Goal: Entertainment & Leisure: Consume media (video, audio)

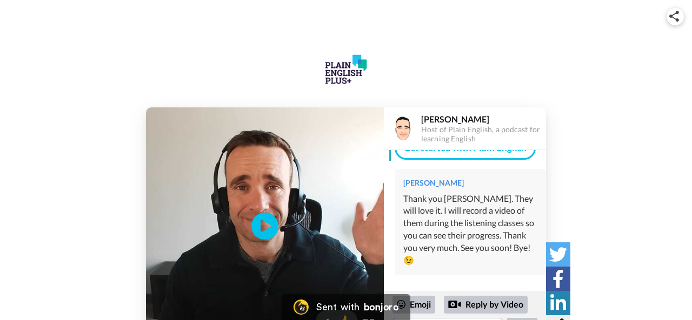
scroll to position [86, 0]
click at [263, 223] on icon "Play/Pause" at bounding box center [265, 226] width 29 height 51
click at [233, 232] on video at bounding box center [265, 227] width 238 height 238
click at [266, 229] on icon "Play/Pause" at bounding box center [265, 226] width 29 height 51
click at [627, 155] on div "Play/Pause 0:17 / 2:06 1 👍 [PERSON_NAME] Host of Plain English, a podcast for l…" at bounding box center [346, 227] width 692 height 238
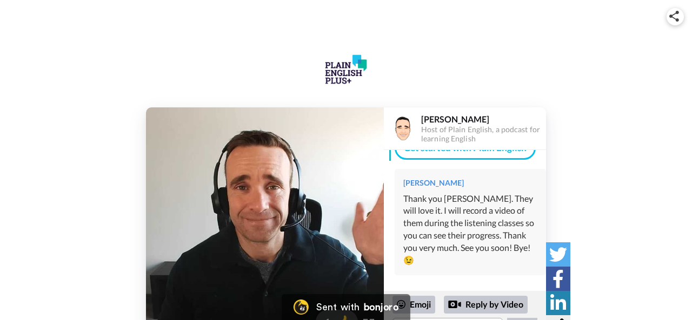
click at [299, 211] on video at bounding box center [265, 227] width 238 height 238
click at [263, 216] on icon at bounding box center [265, 226] width 29 height 29
click at [265, 227] on icon at bounding box center [265, 226] width 29 height 29
click at [265, 227] on icon "Play/Pause" at bounding box center [265, 226] width 29 height 51
click at [242, 235] on video at bounding box center [265, 227] width 238 height 238
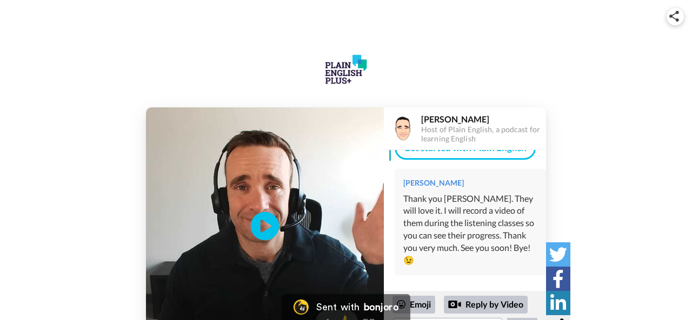
click at [260, 230] on icon "Play/Pause" at bounding box center [265, 226] width 29 height 51
click at [252, 75] on div "Play/Pause 1:02 / 2:06 1 👍 [PERSON_NAME] Host of Plain English, a podcast for l…" at bounding box center [346, 188] width 692 height 313
click at [265, 225] on icon "Play/Pause" at bounding box center [265, 226] width 29 height 51
click at [272, 230] on icon at bounding box center [265, 226] width 29 height 29
